Goal: Task Accomplishment & Management: Manage account settings

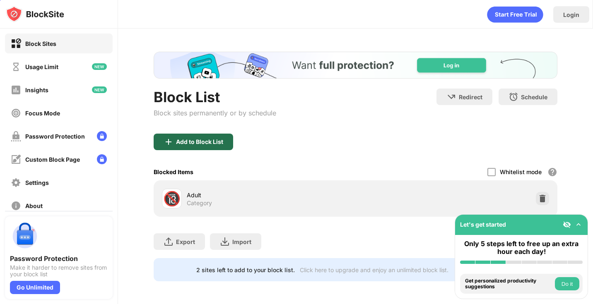
click at [207, 141] on div "Add to Block List" at bounding box center [199, 142] width 47 height 7
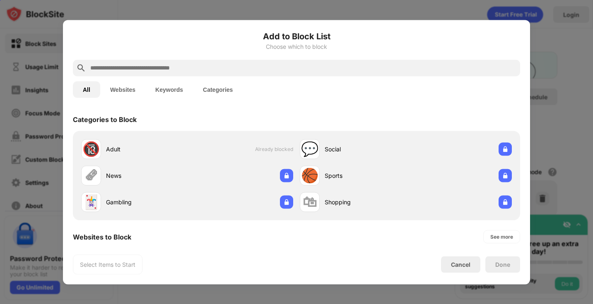
click at [130, 84] on button "Websites" at bounding box center [122, 89] width 45 height 17
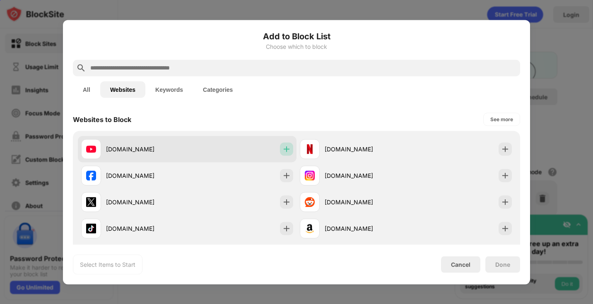
click at [287, 148] on img at bounding box center [286, 149] width 8 height 8
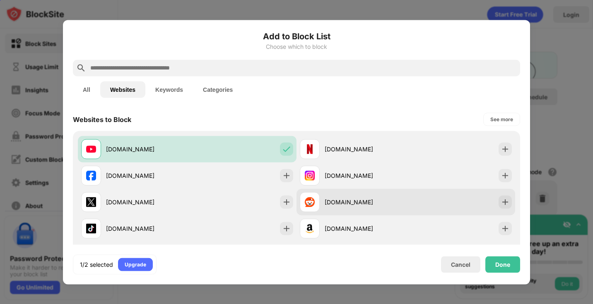
click at [394, 213] on div "[DOMAIN_NAME]" at bounding box center [405, 202] width 219 height 26
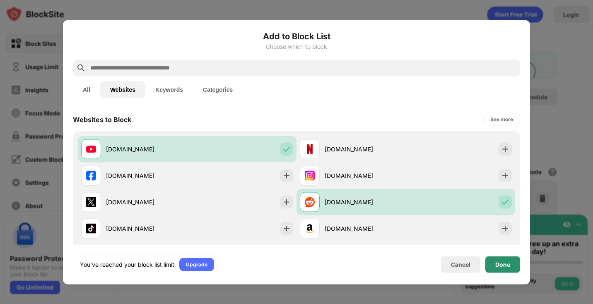
click at [500, 258] on div "Done" at bounding box center [502, 264] width 35 height 17
